Goal: Task Accomplishment & Management: Use online tool/utility

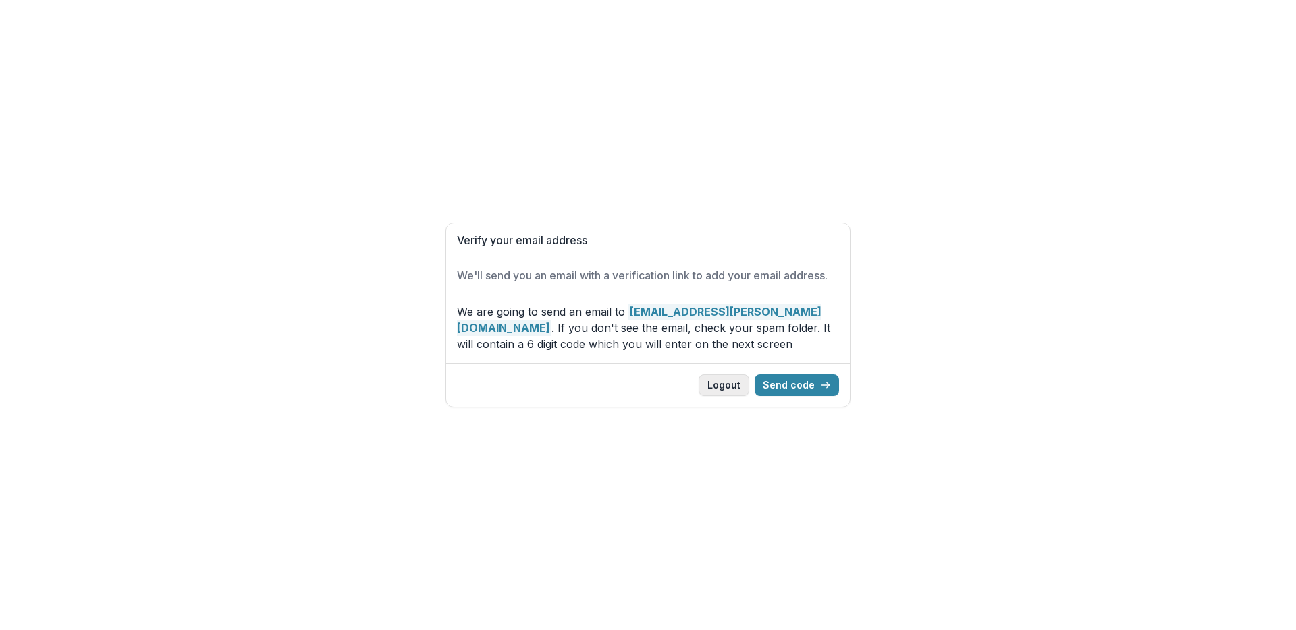
click at [735, 386] on button "Logout" at bounding box center [724, 386] width 51 height 22
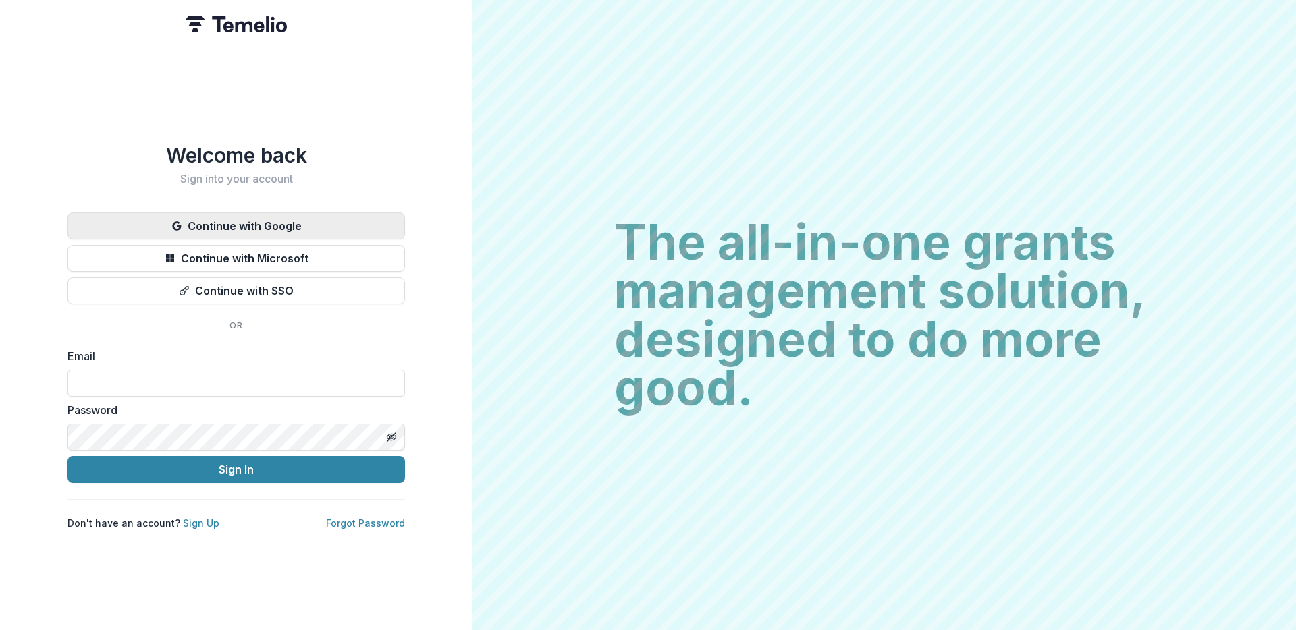
click at [209, 225] on button "Continue with Google" at bounding box center [235, 226] width 337 height 27
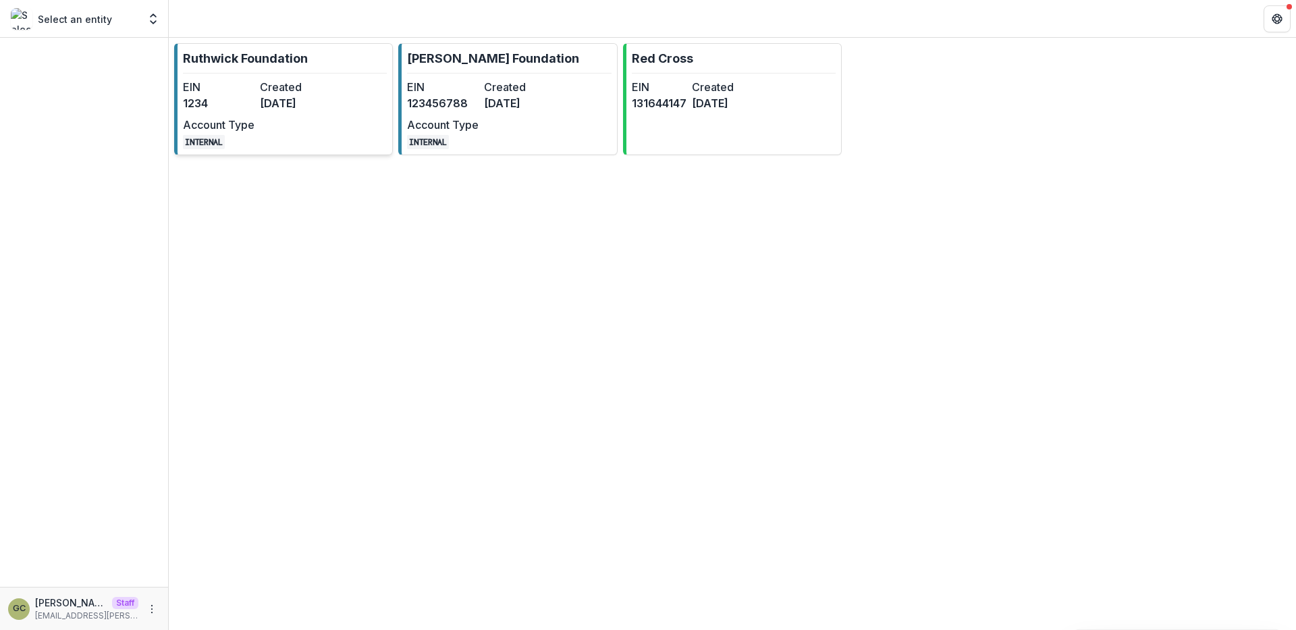
click at [275, 128] on div "EIN 1234 Created [DATE] Account Type INTERNAL" at bounding box center [257, 114] width 148 height 70
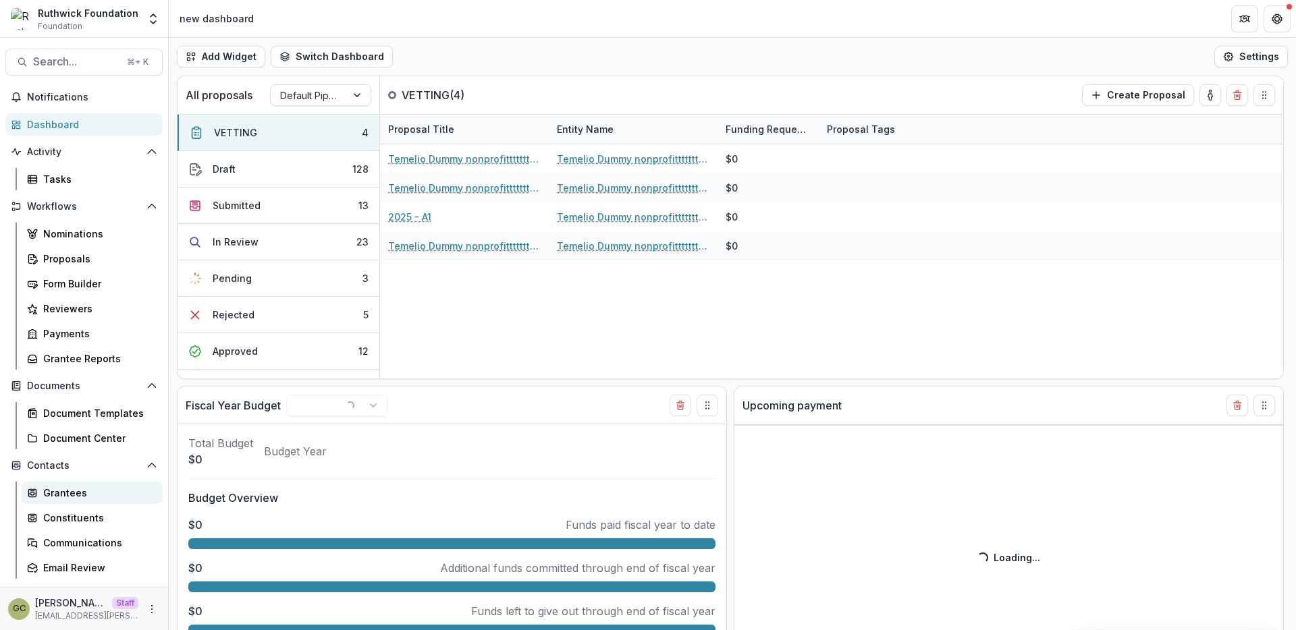
select select "******"
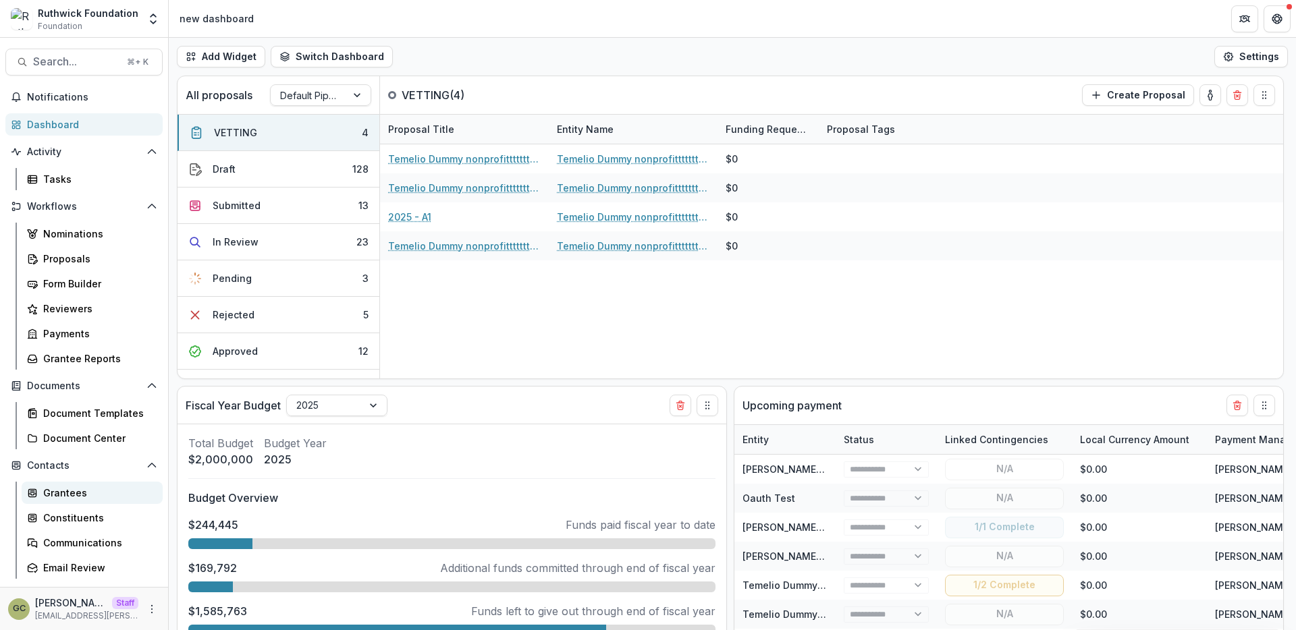
scroll to position [121, 0]
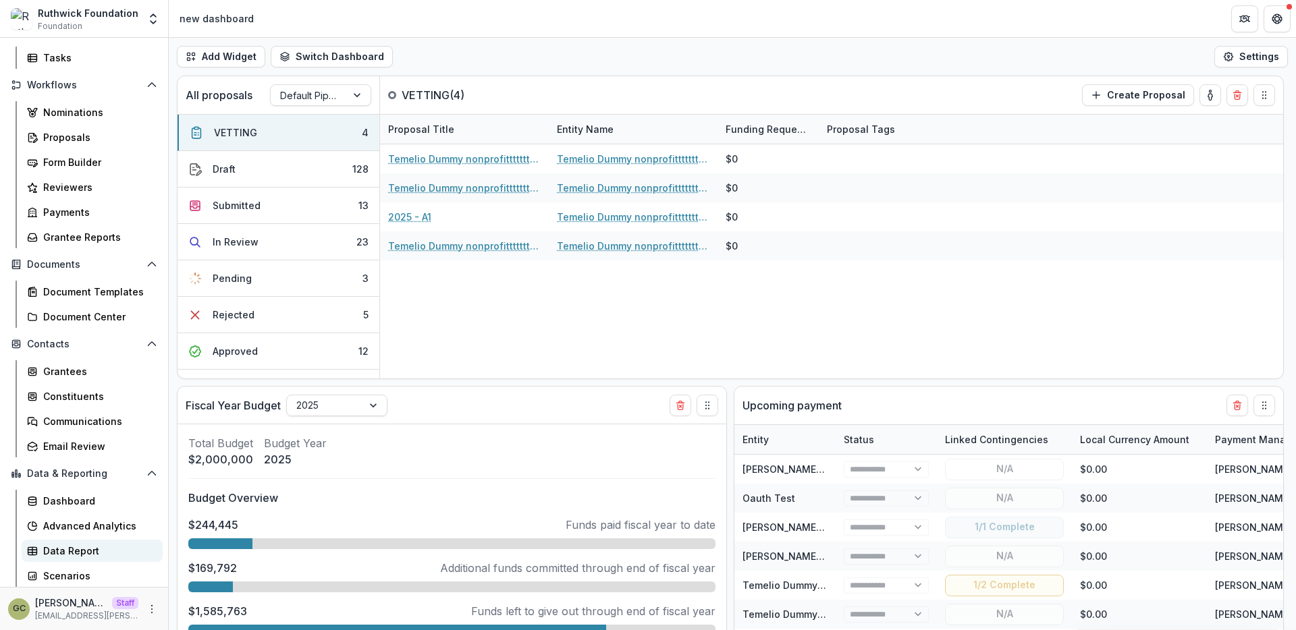
click at [96, 547] on div "Data Report" at bounding box center [97, 551] width 109 height 14
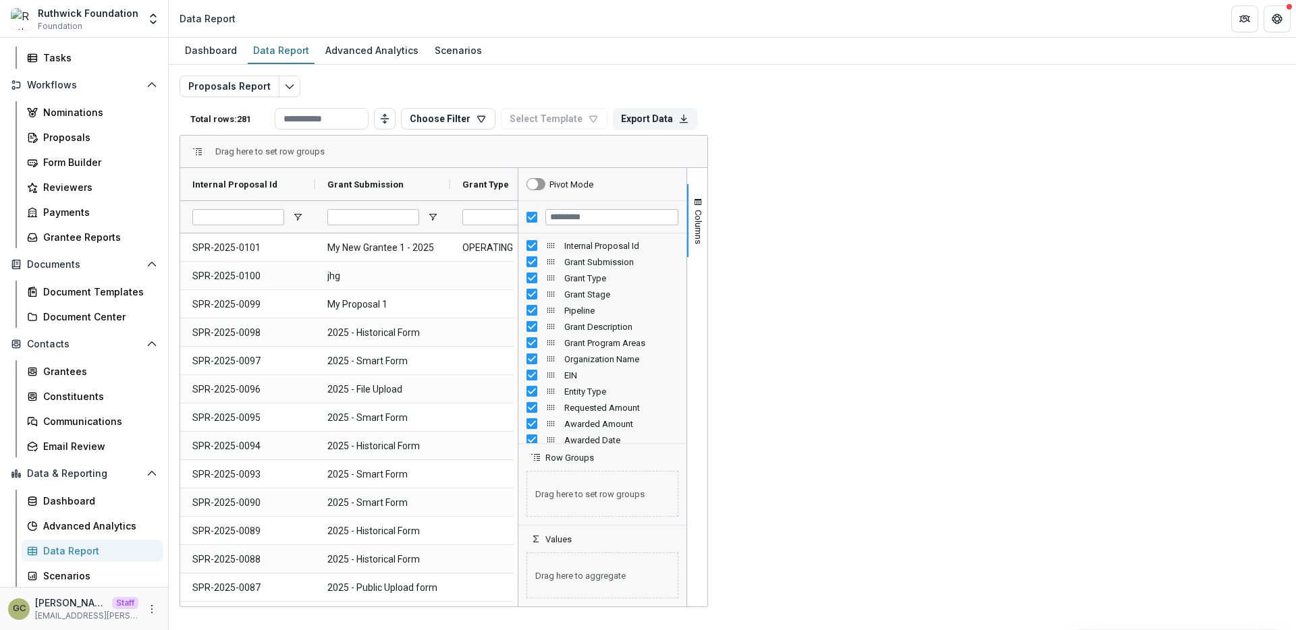
click at [556, 245] on span "Internal Proposal Id Column" at bounding box center [550, 245] width 11 height 11
click at [703, 221] on span "Columns" at bounding box center [698, 227] width 10 height 34
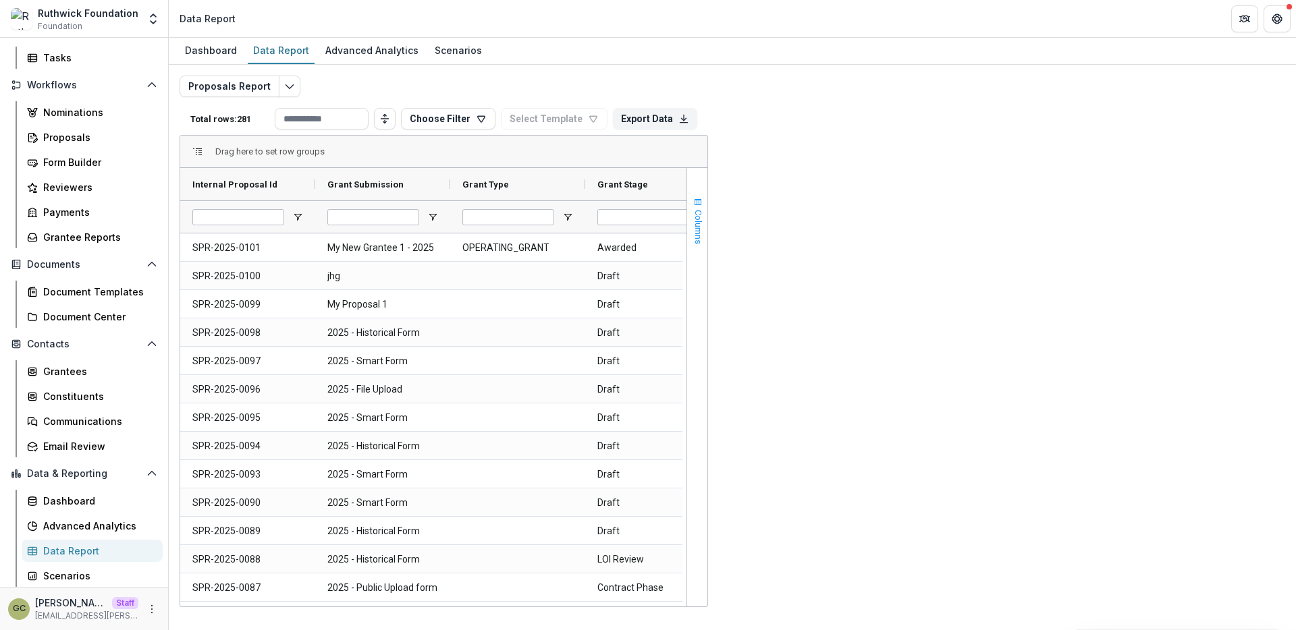
click at [703, 221] on span "Columns" at bounding box center [698, 227] width 10 height 34
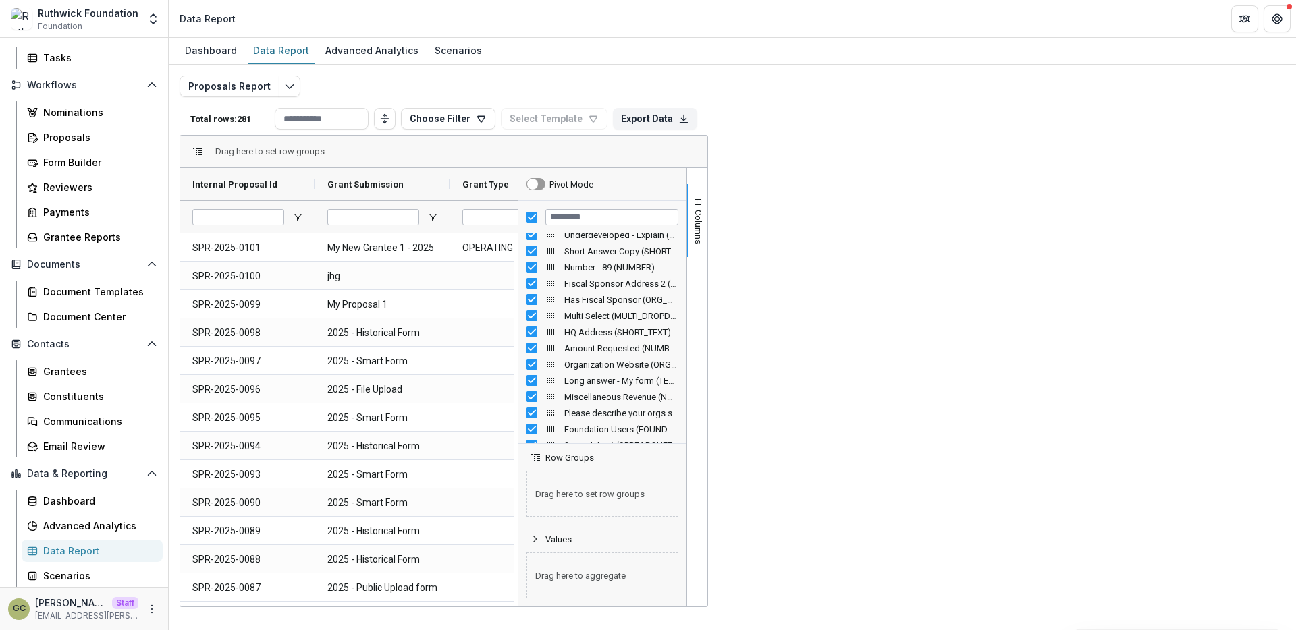
scroll to position [2779, 0]
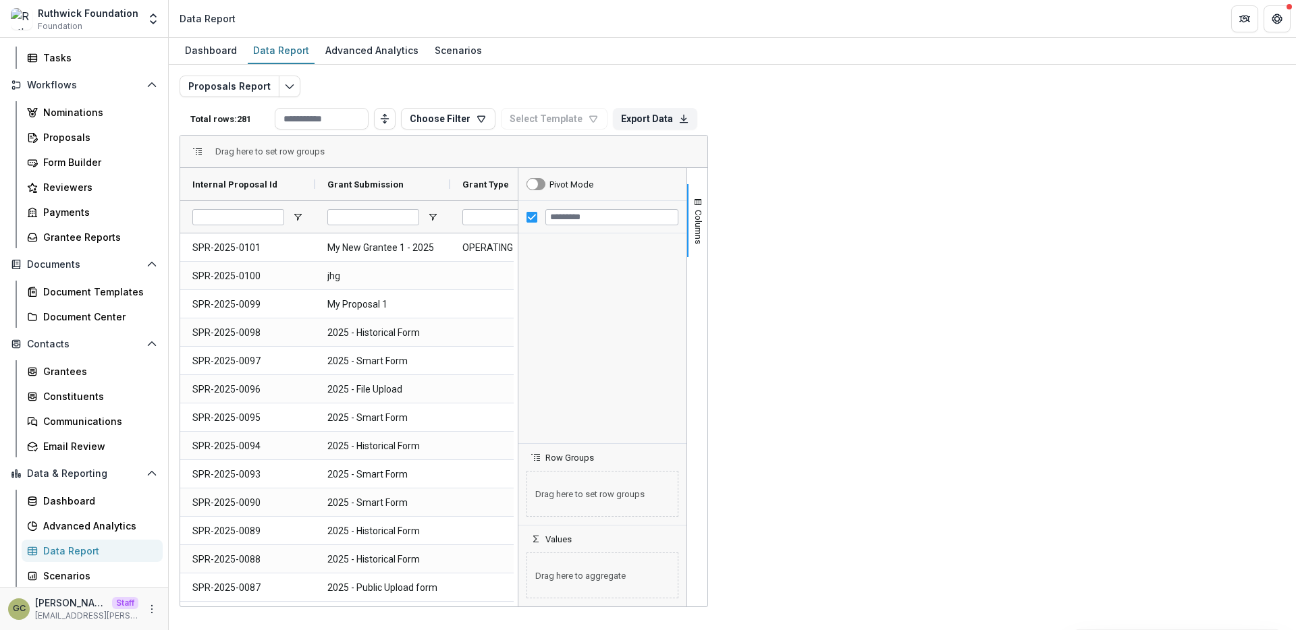
scroll to position [0, 0]
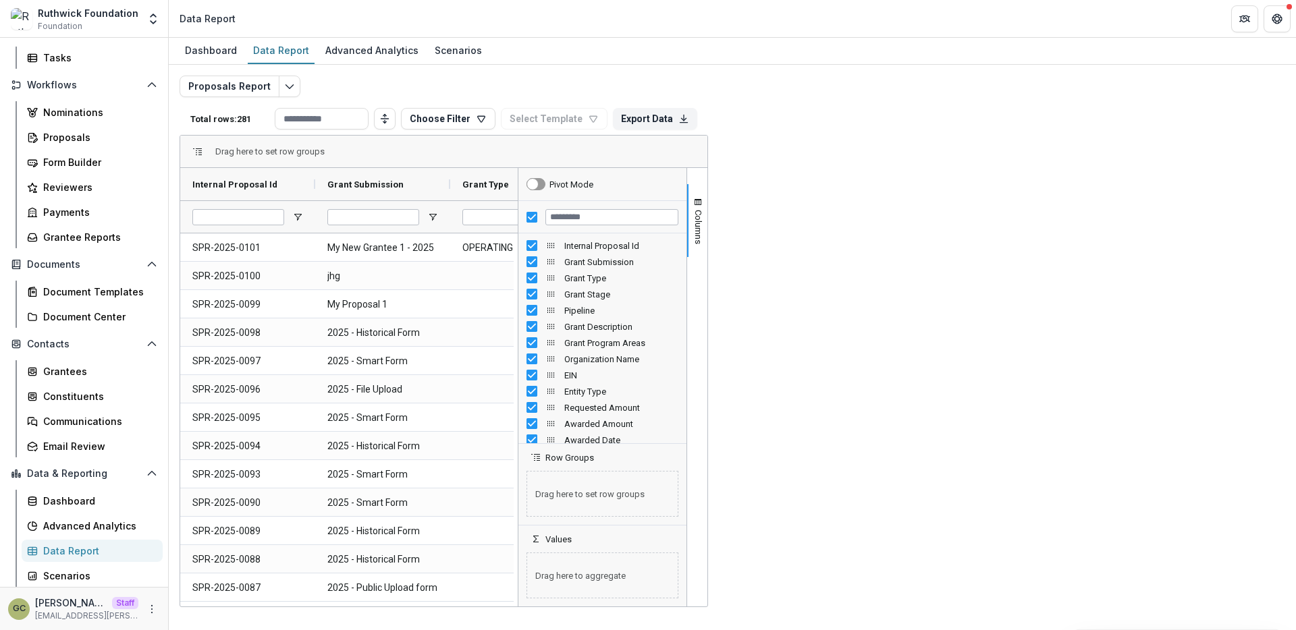
click at [707, 155] on div "Drag here to set row groups" at bounding box center [443, 152] width 527 height 32
click at [92, 294] on div "Document Templates" at bounding box center [97, 292] width 109 height 14
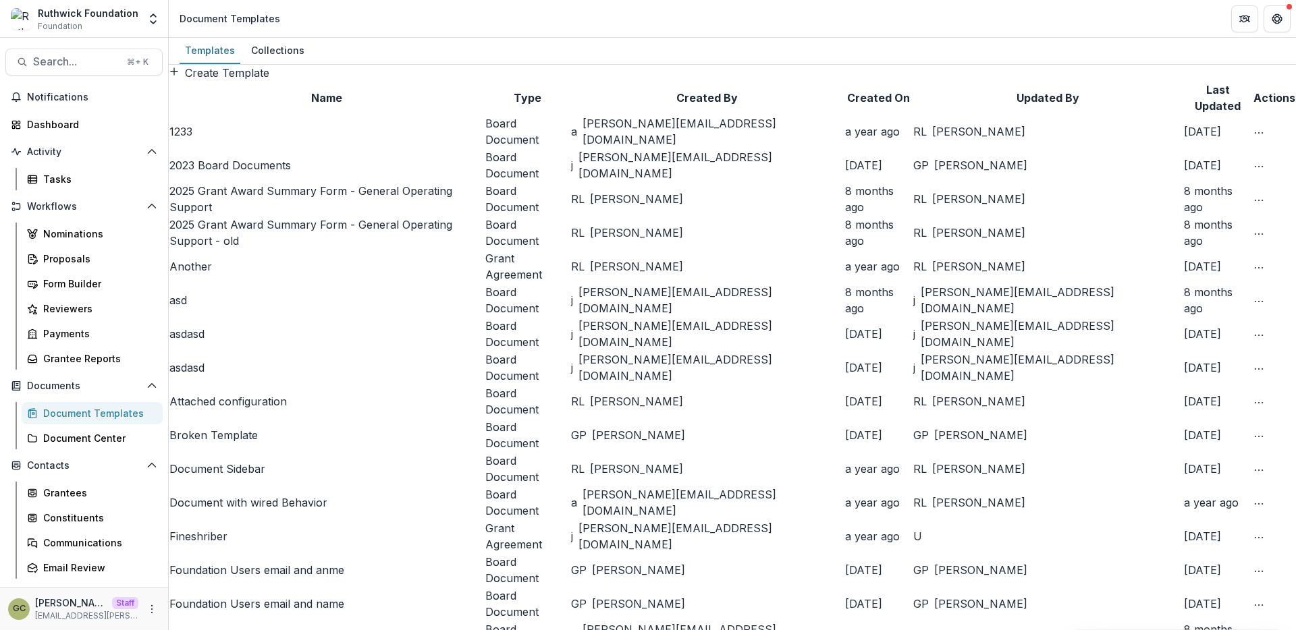
click at [192, 138] on link "1233" at bounding box center [180, 131] width 23 height 13
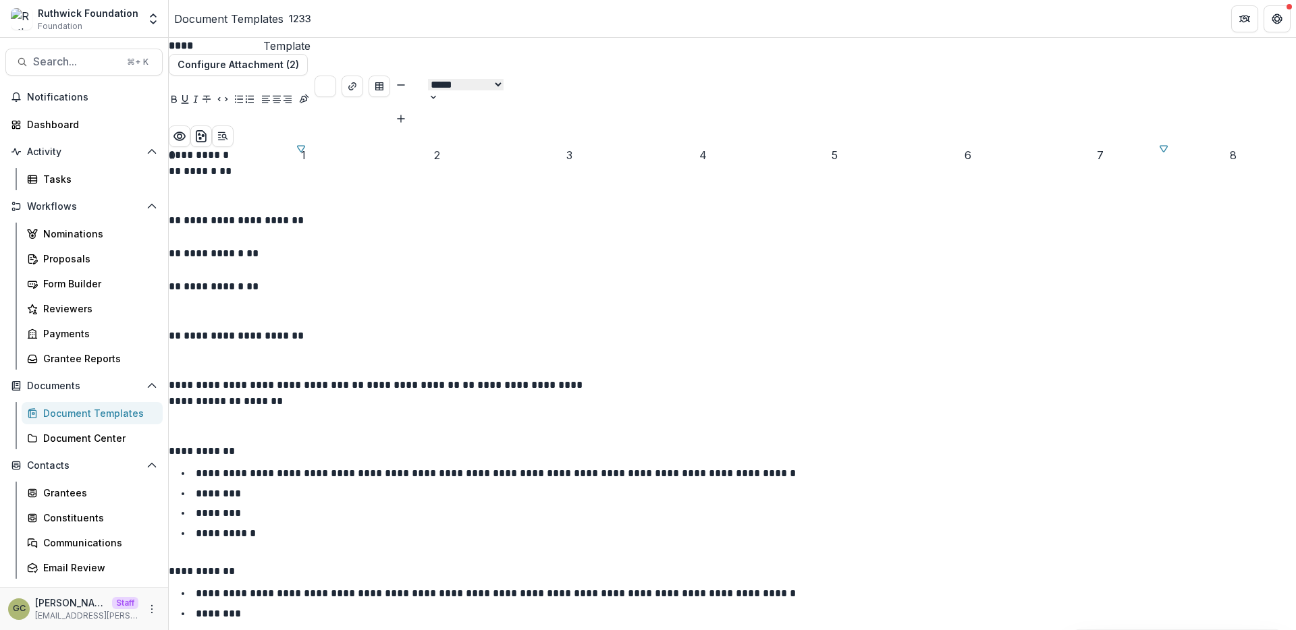
click at [820, 213] on p at bounding box center [732, 204] width 1127 height 16
click at [308, 76] on button "Configure Attachment (2)" at bounding box center [238, 65] width 139 height 22
click at [830, 312] on p at bounding box center [732, 304] width 1127 height 16
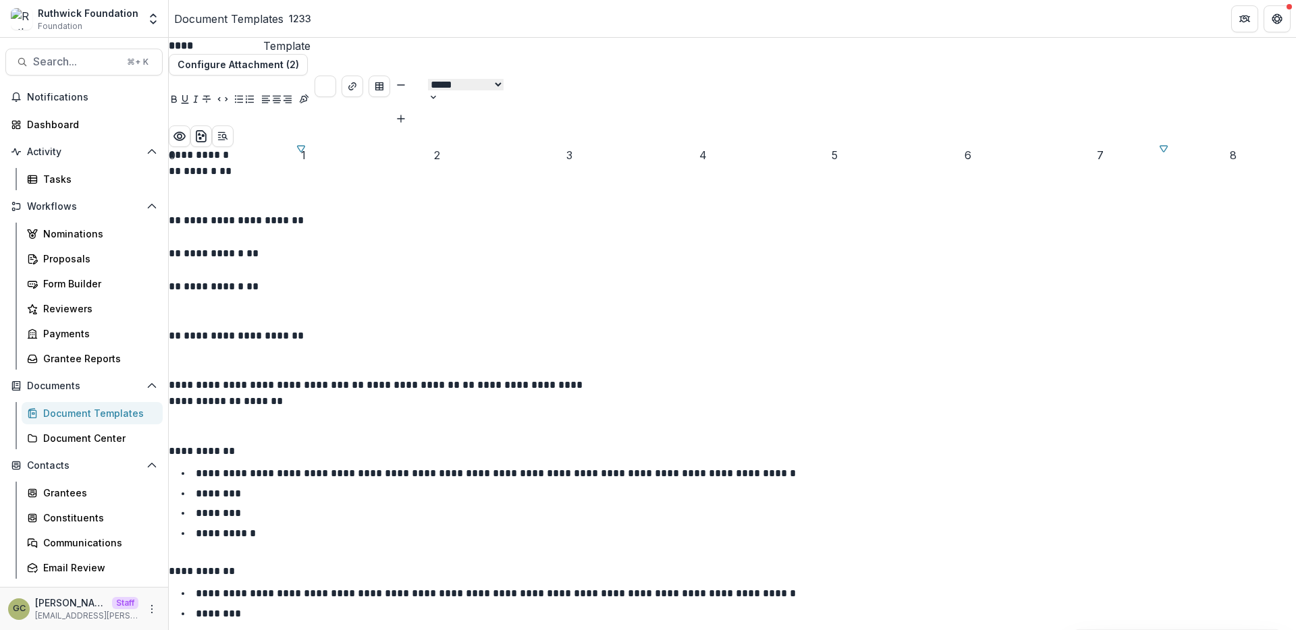
click at [660, 213] on p at bounding box center [732, 204] width 1127 height 16
click at [227, 138] on line "Open Editor Sidebar" at bounding box center [226, 139] width 2 height 2
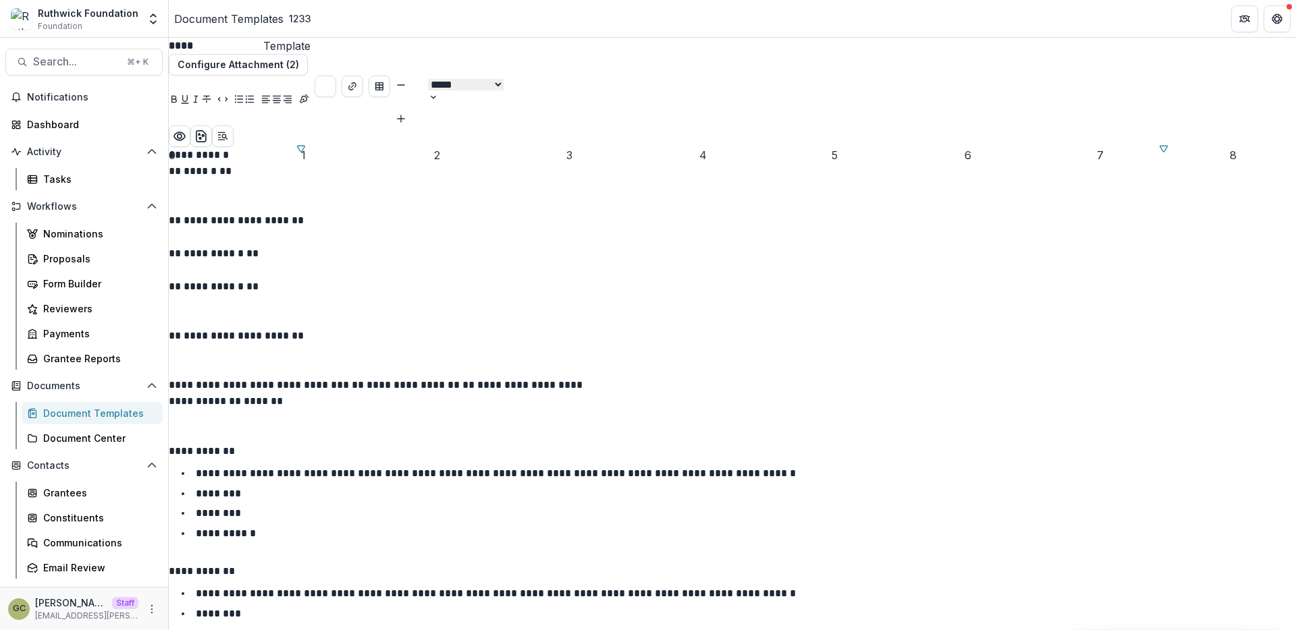
scroll to position [198, 0]
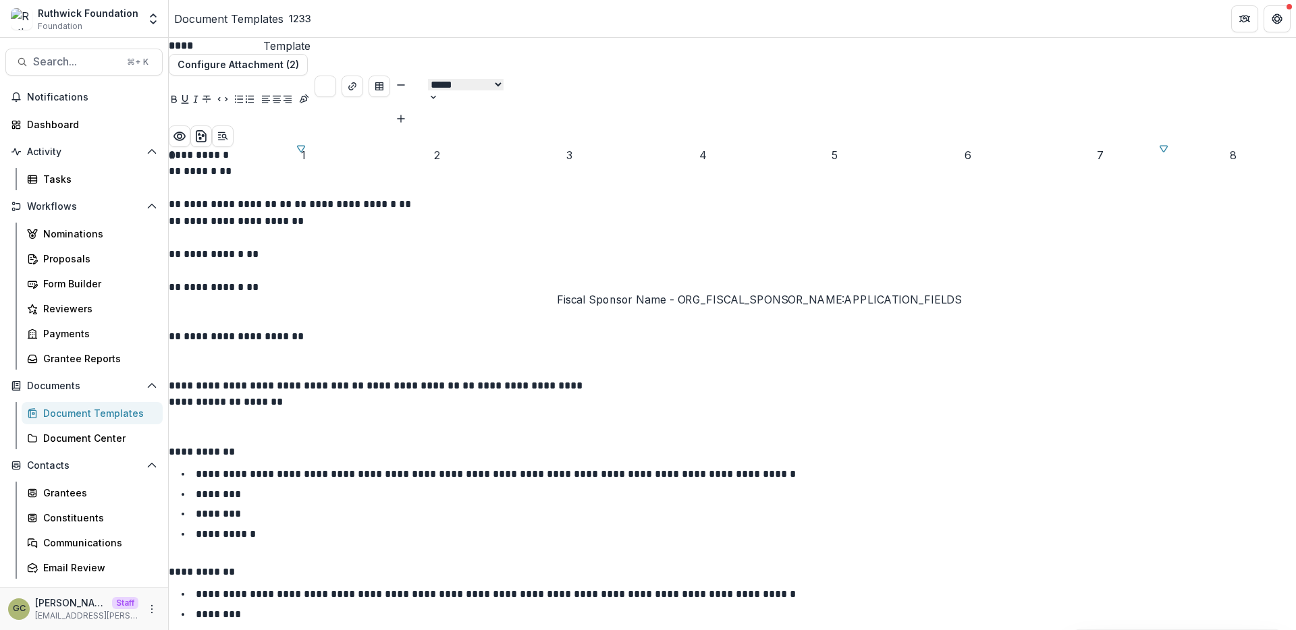
click at [304, 226] on span "**********" at bounding box center [236, 221] width 135 height 10
click at [660, 329] on p at bounding box center [732, 320] width 1127 height 16
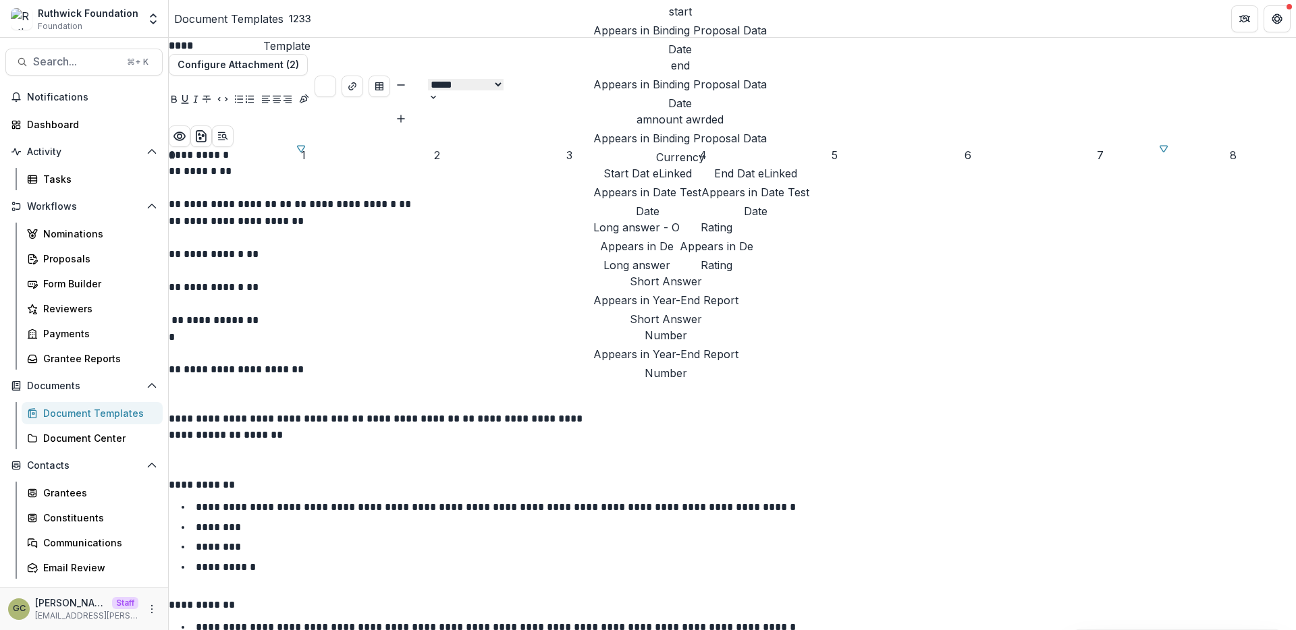
scroll to position [5603, 0]
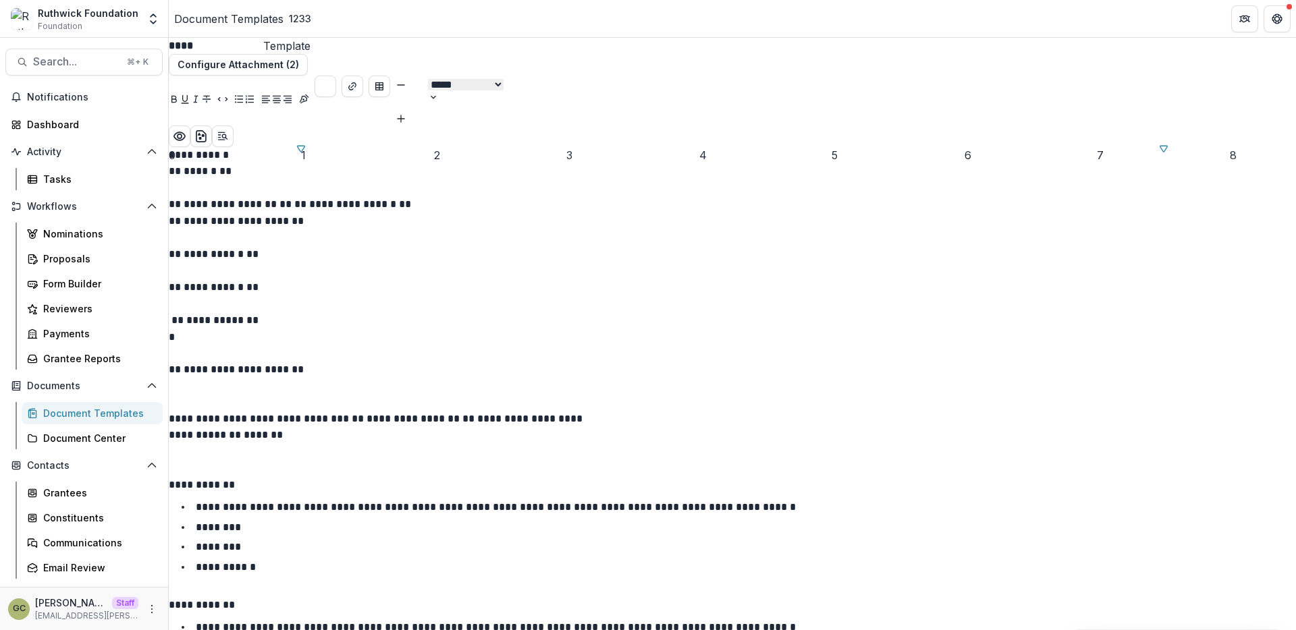
click at [723, 362] on p at bounding box center [732, 354] width 1127 height 16
click at [589, 346] on p "*" at bounding box center [379, 337] width 420 height 16
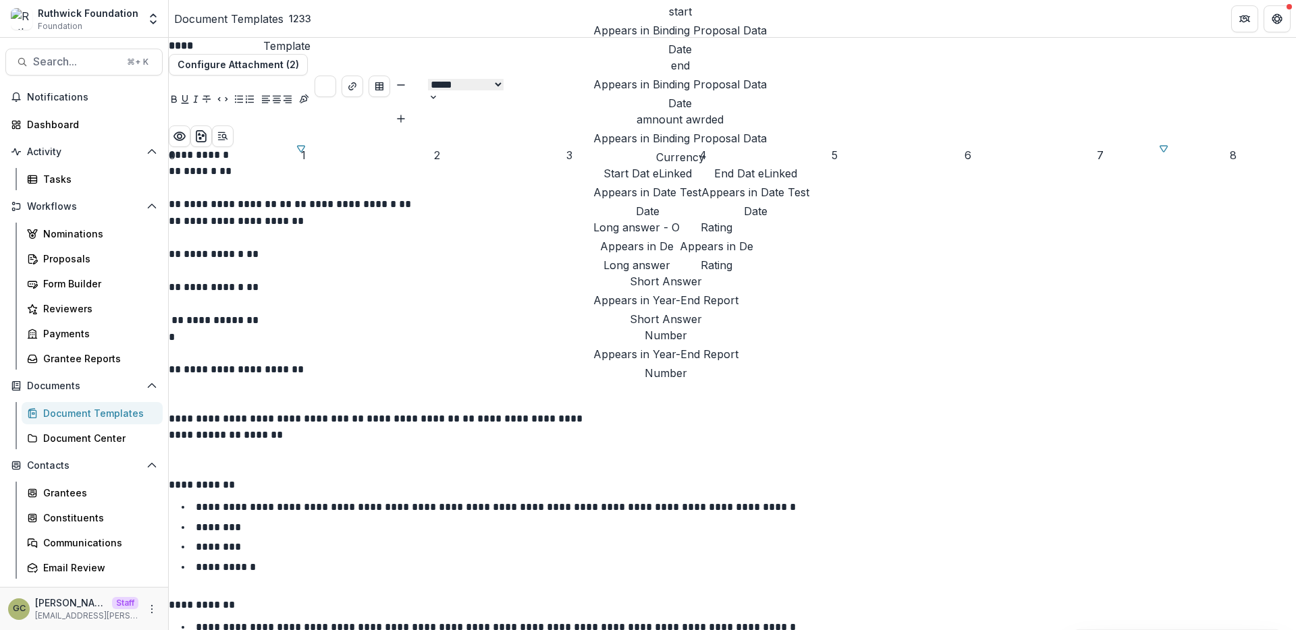
scroll to position [7660, 0]
drag, startPoint x: 659, startPoint y: 226, endPoint x: 717, endPoint y: 226, distance: 58.0
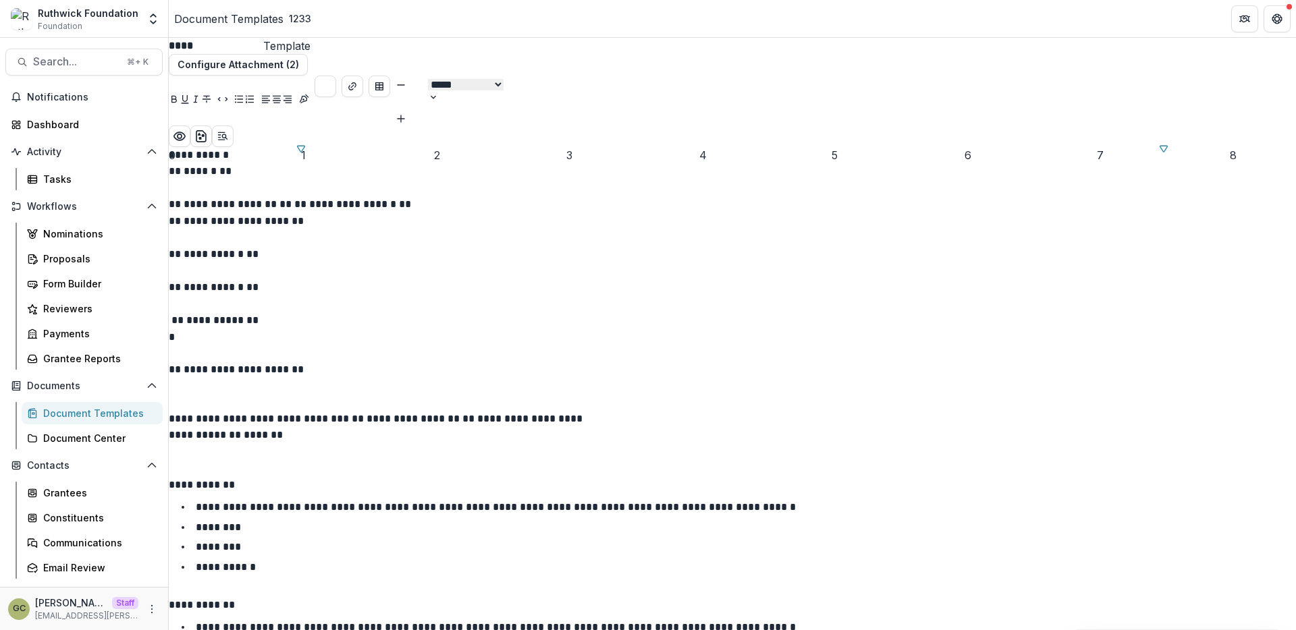
click at [589, 296] on p "**********" at bounding box center [379, 287] width 420 height 17
